Goal: Go to known website: Access a specific website the user already knows

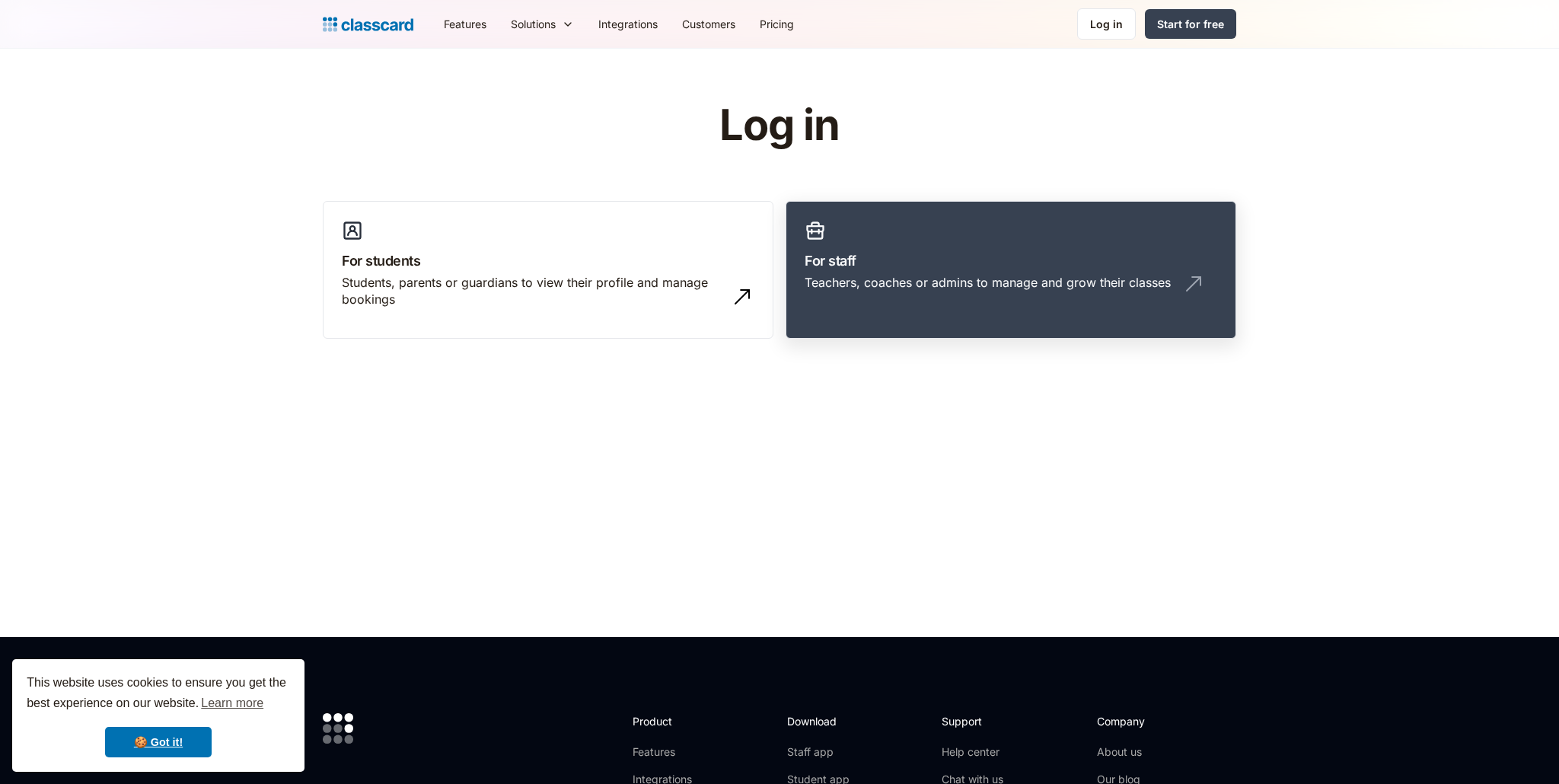
click at [848, 258] on h3 "For staff" at bounding box center [1011, 260] width 412 height 21
click at [836, 257] on h3 "For staff" at bounding box center [1011, 260] width 412 height 21
